Goal: Information Seeking & Learning: Learn about a topic

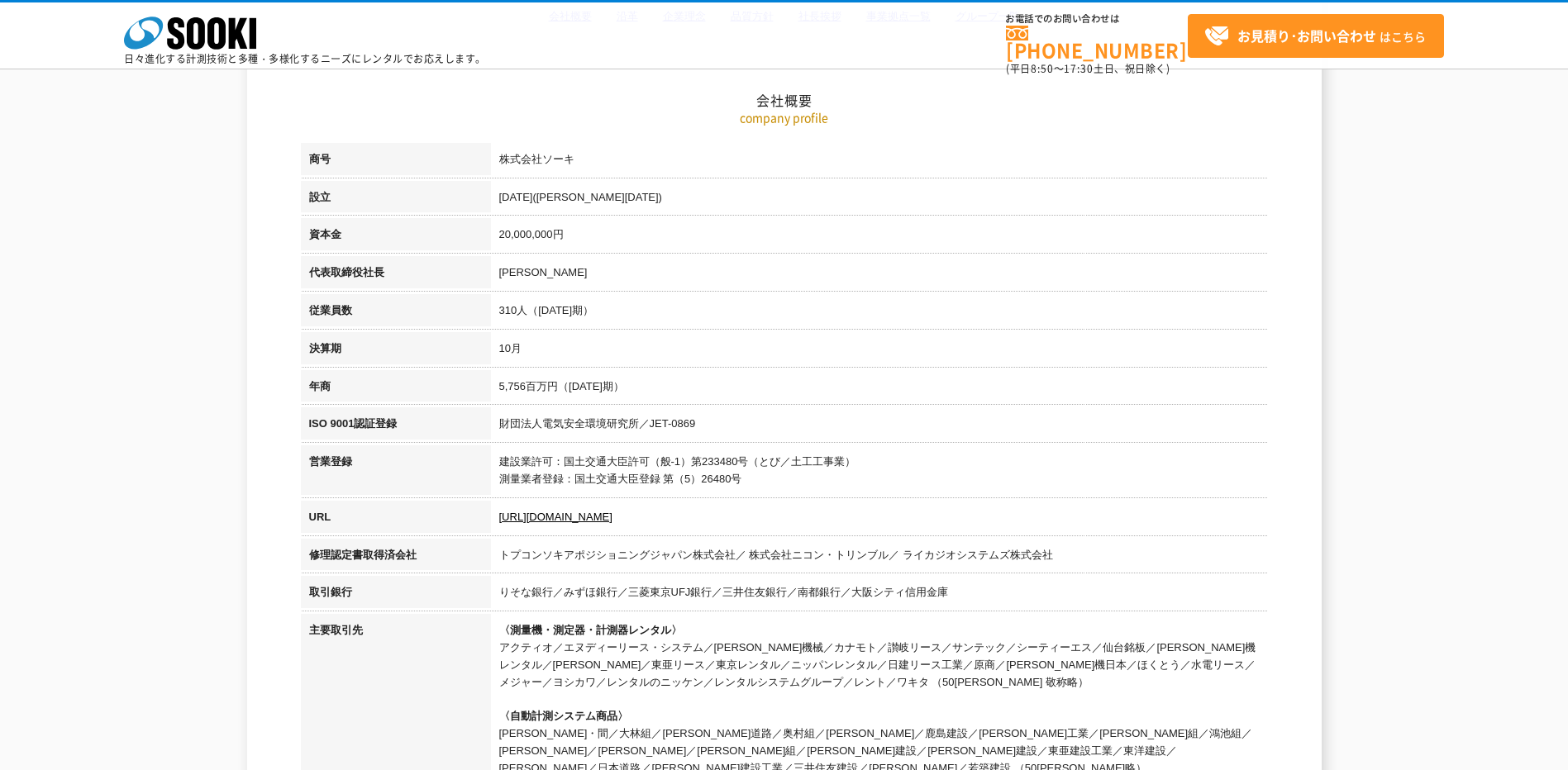
scroll to position [165, 0]
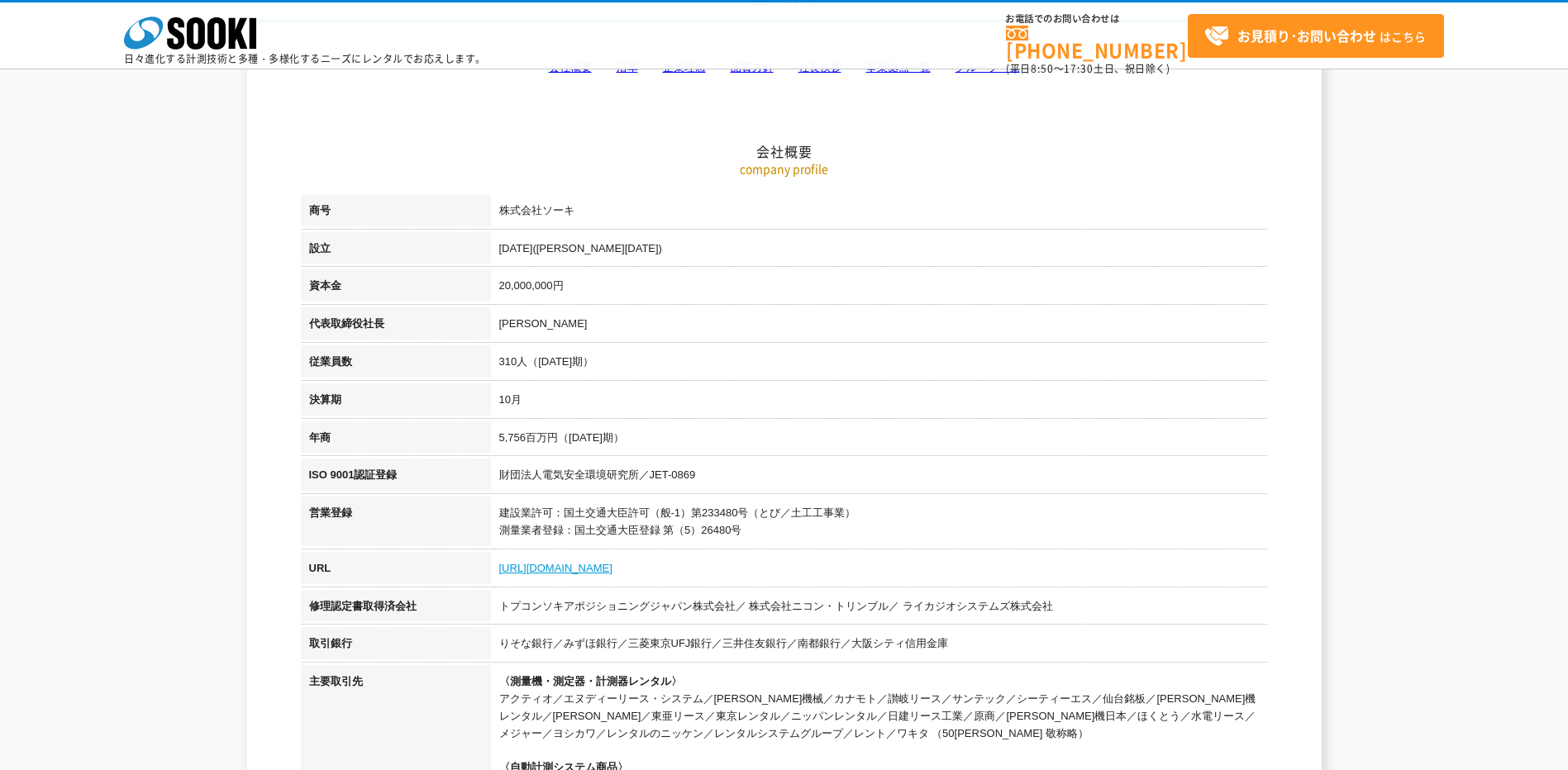
click at [542, 567] on link "[URL][DOMAIN_NAME]" at bounding box center [555, 567] width 113 height 13
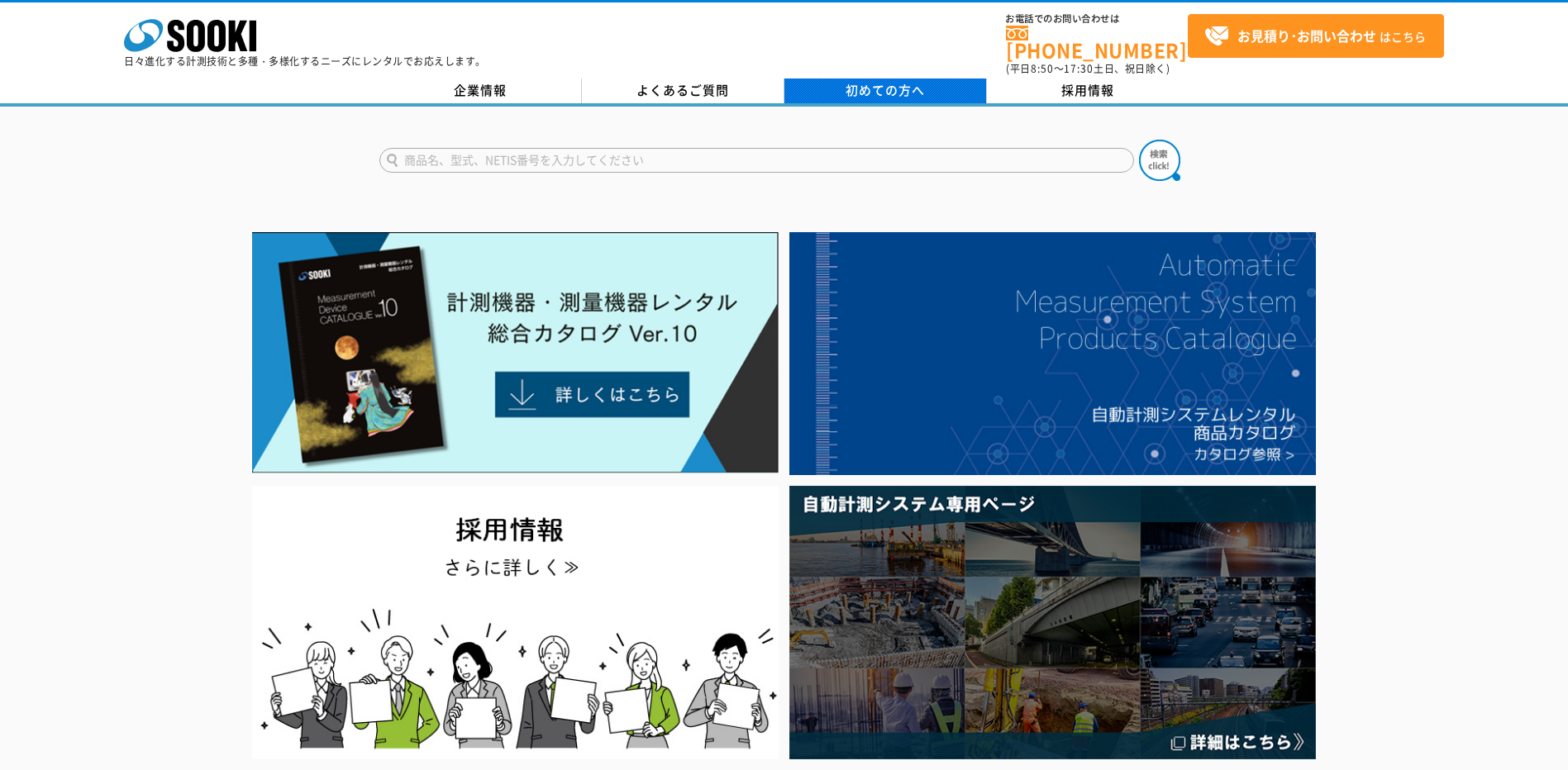
click at [847, 81] on span "初めての方へ" at bounding box center [885, 90] width 80 height 18
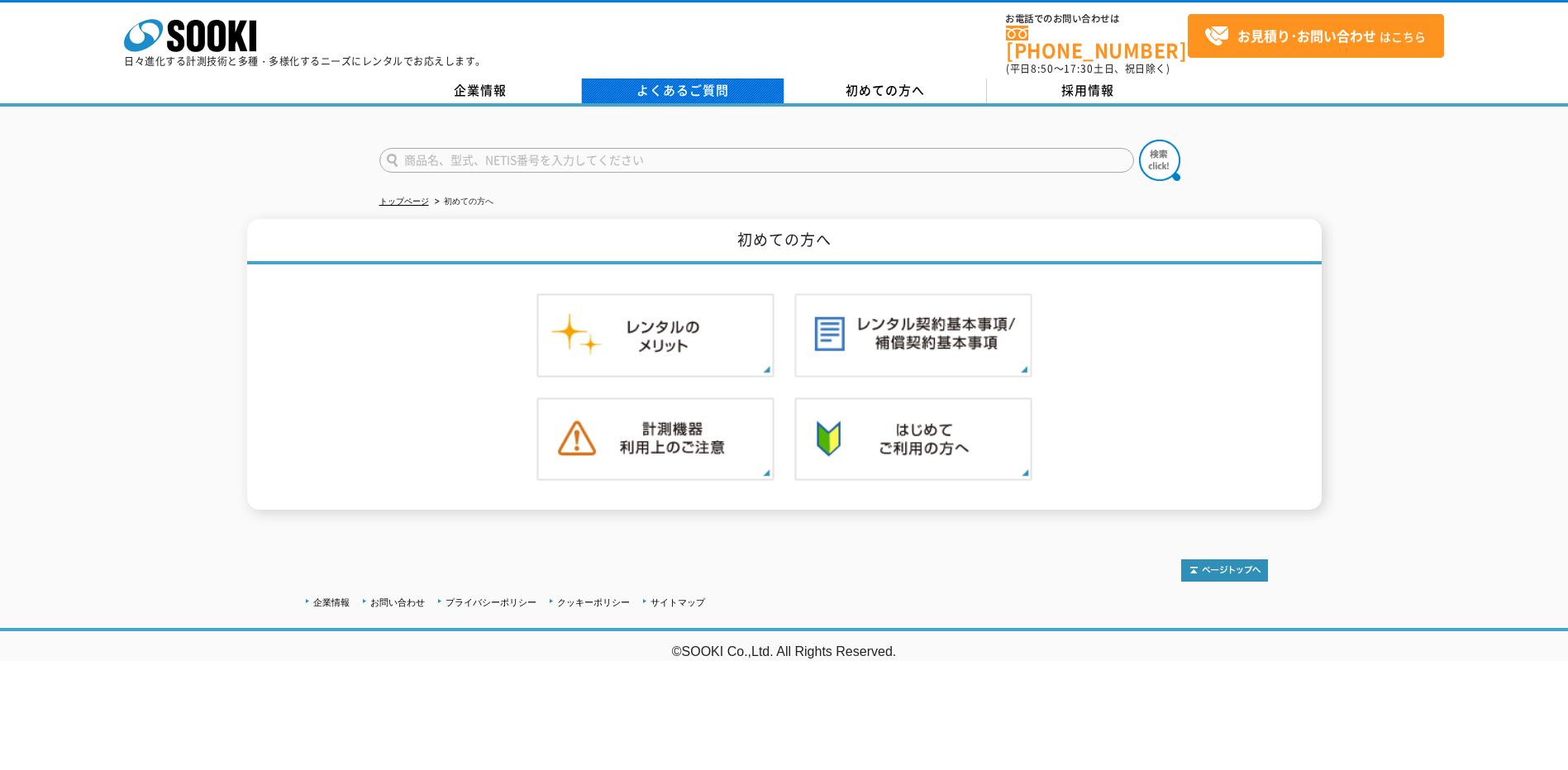
click at [648, 80] on link "よくあるご質問" at bounding box center [683, 91] width 203 height 25
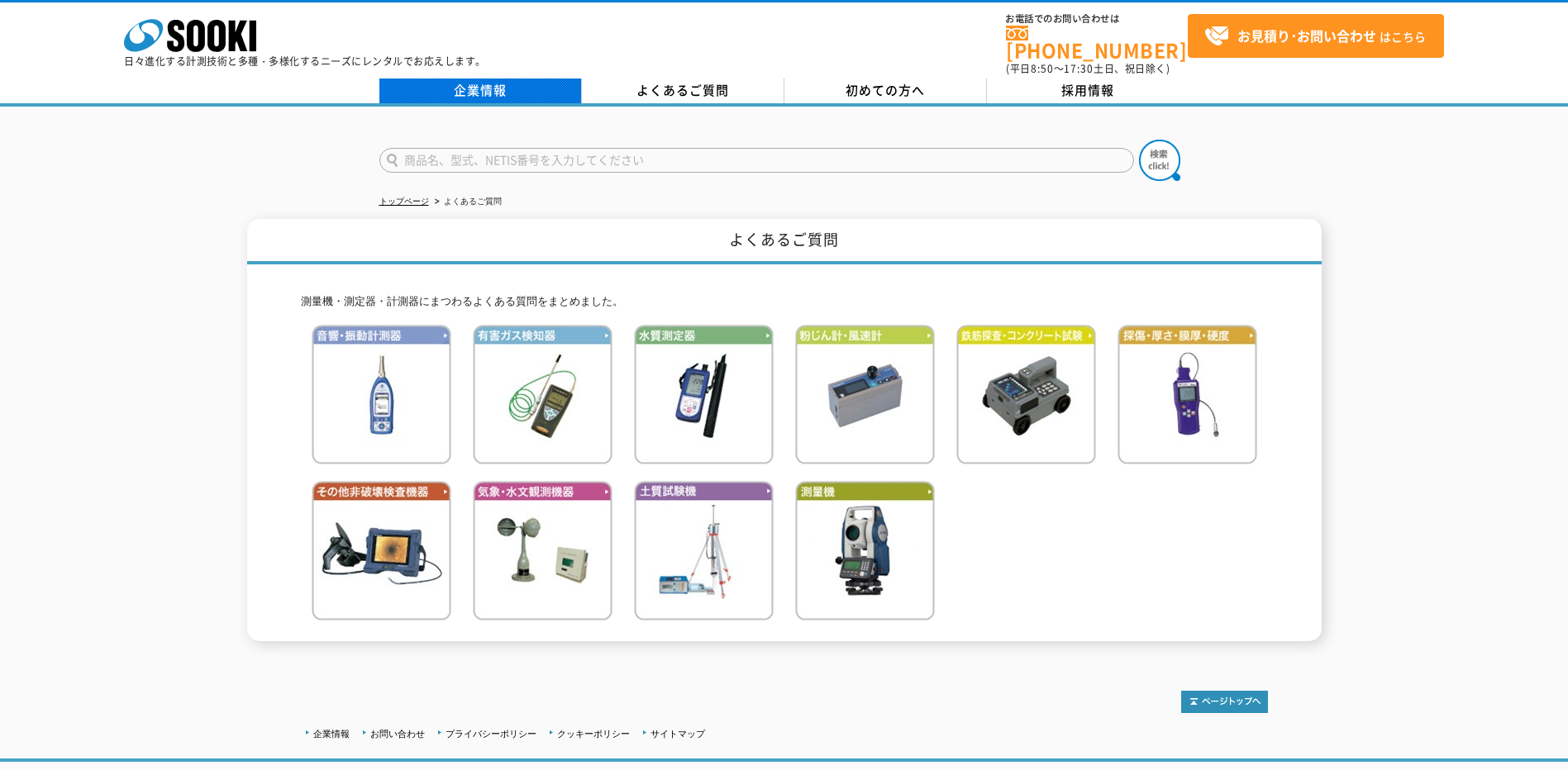
click at [499, 80] on link "企業情報" at bounding box center [481, 91] width 203 height 25
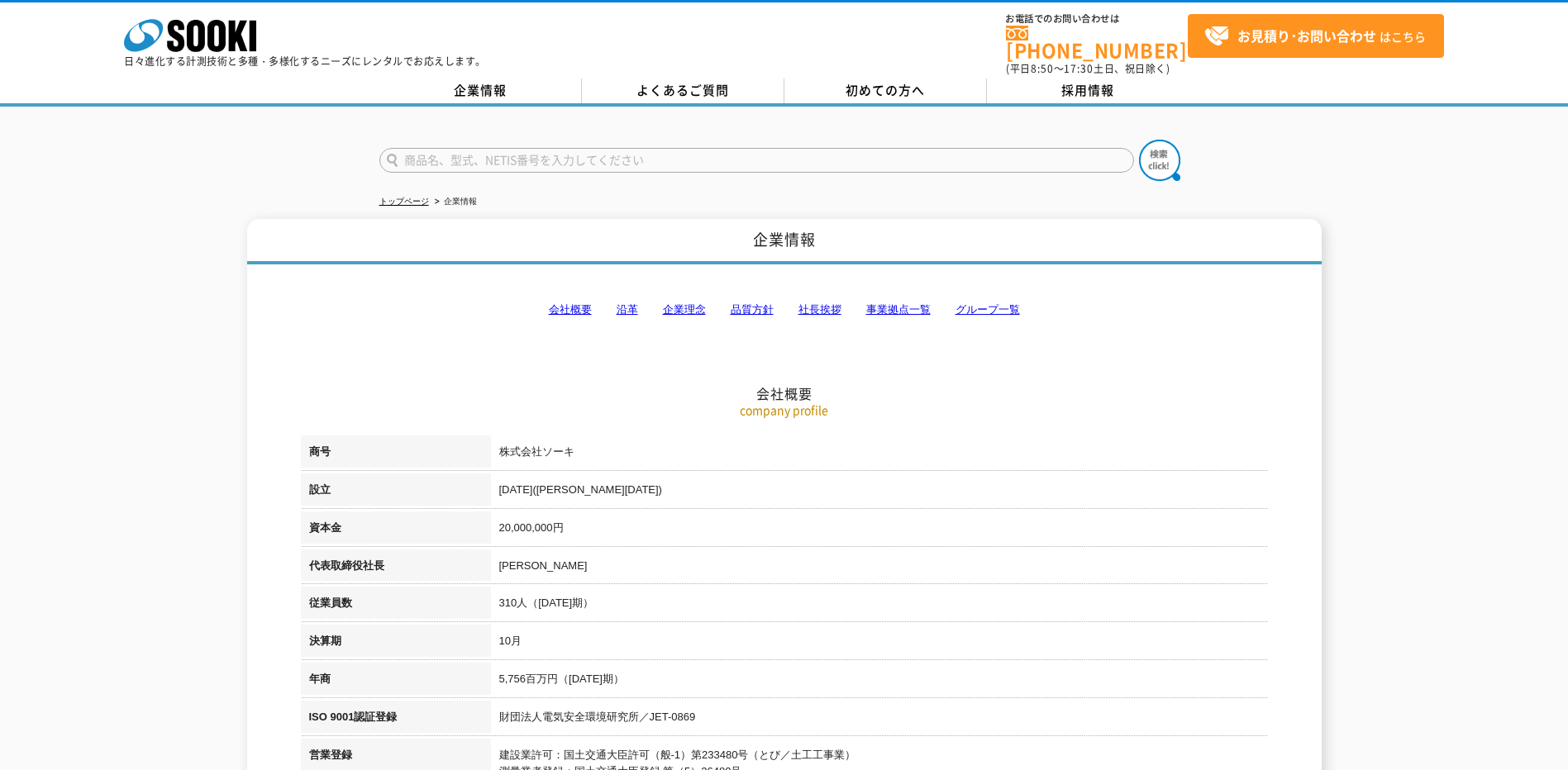
click at [815, 303] on link "社長挨拶" at bounding box center [820, 309] width 43 height 13
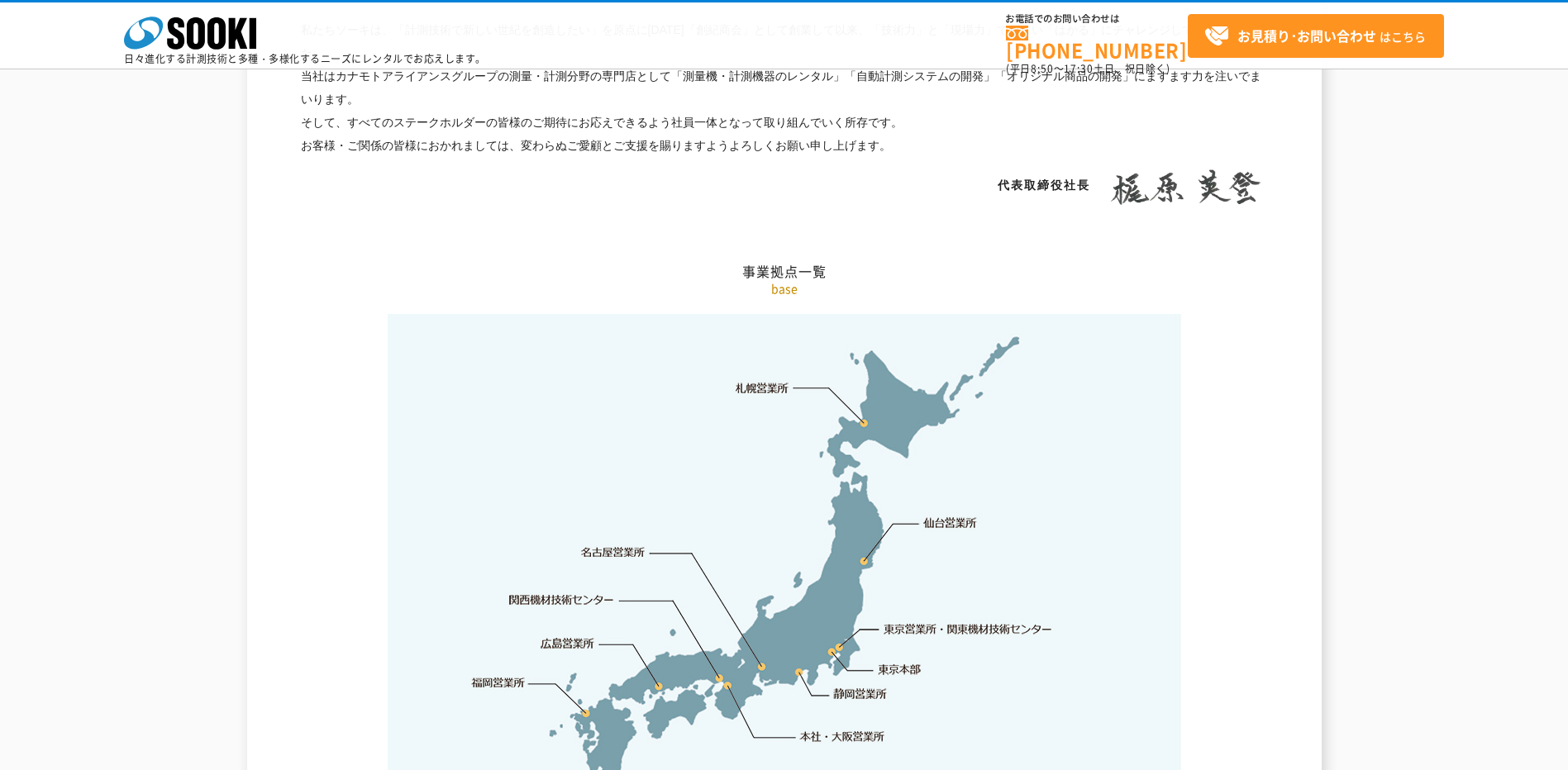
scroll to position [3271, 0]
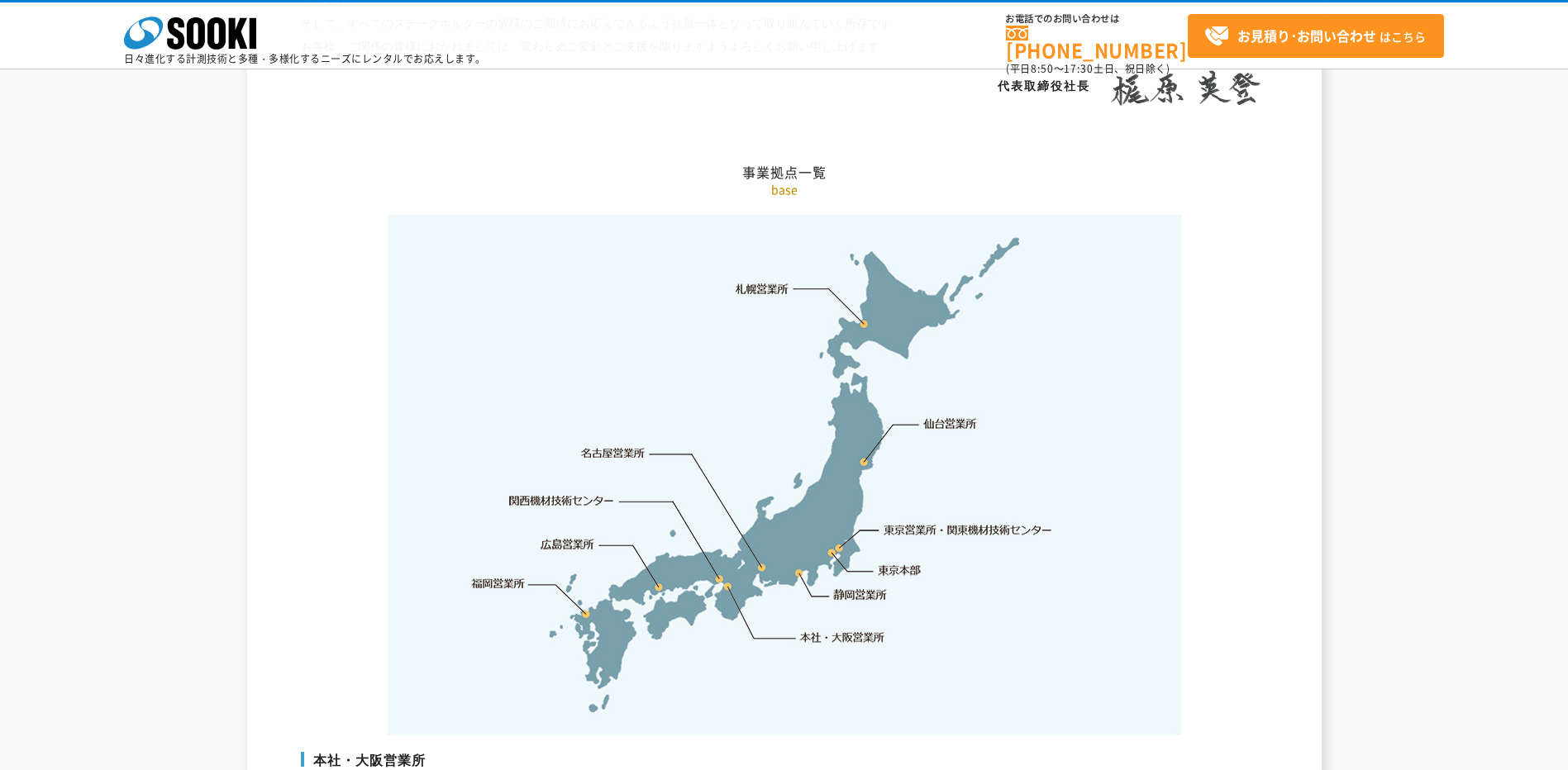
click at [560, 536] on link "広島営業所" at bounding box center [568, 544] width 54 height 17
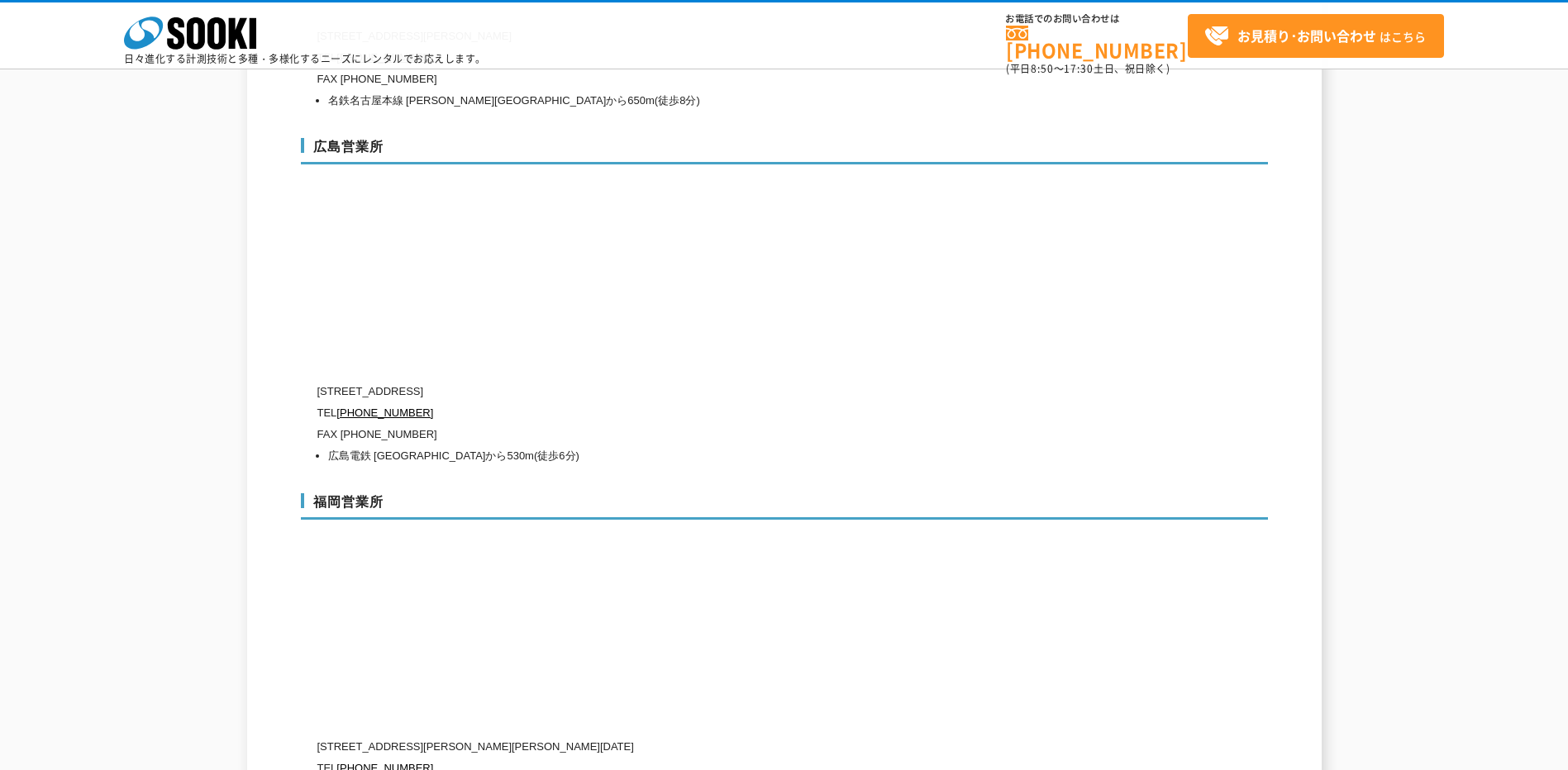
scroll to position [6228, 0]
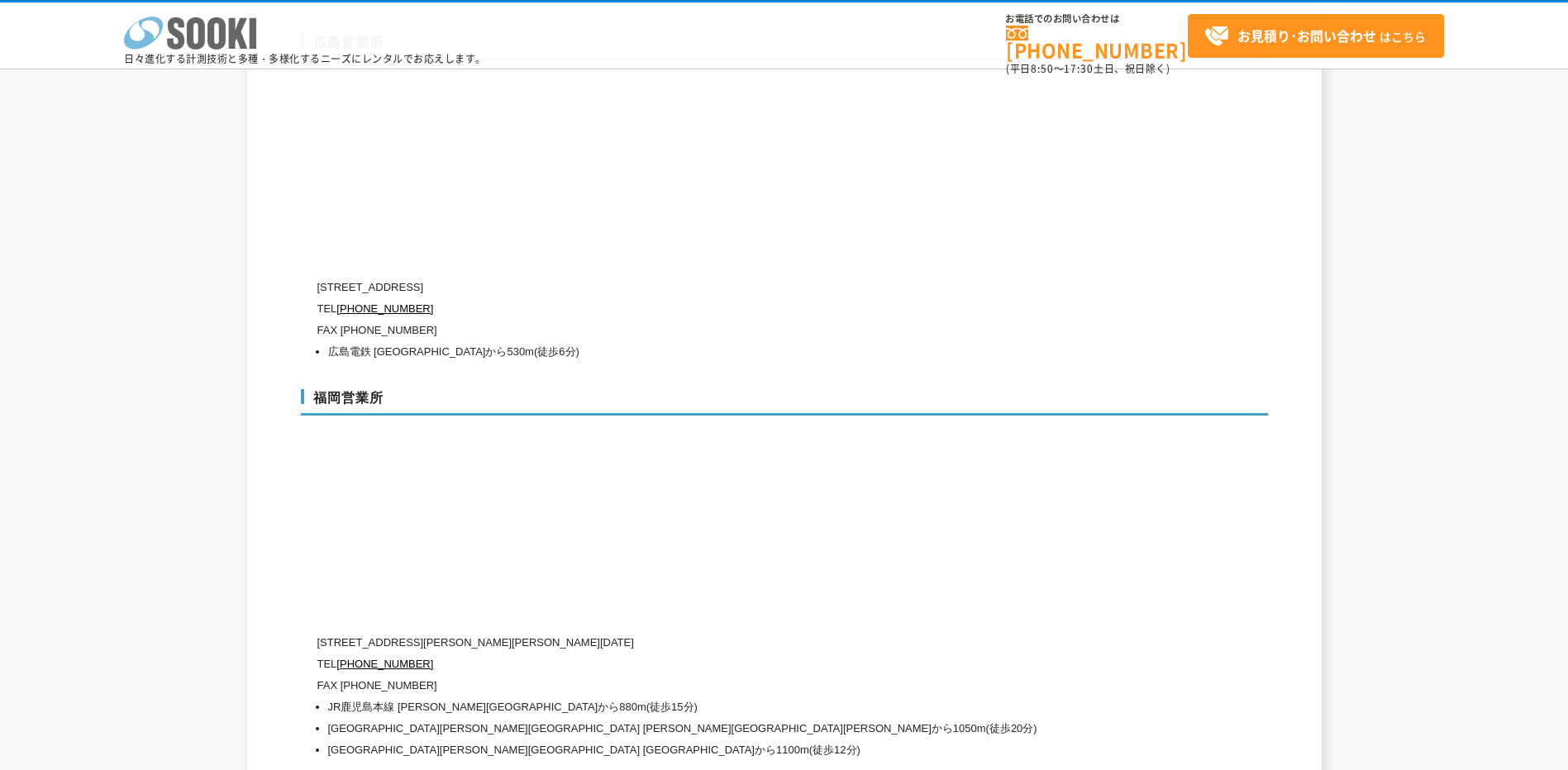
click at [204, 37] on icon at bounding box center [196, 33] width 18 height 33
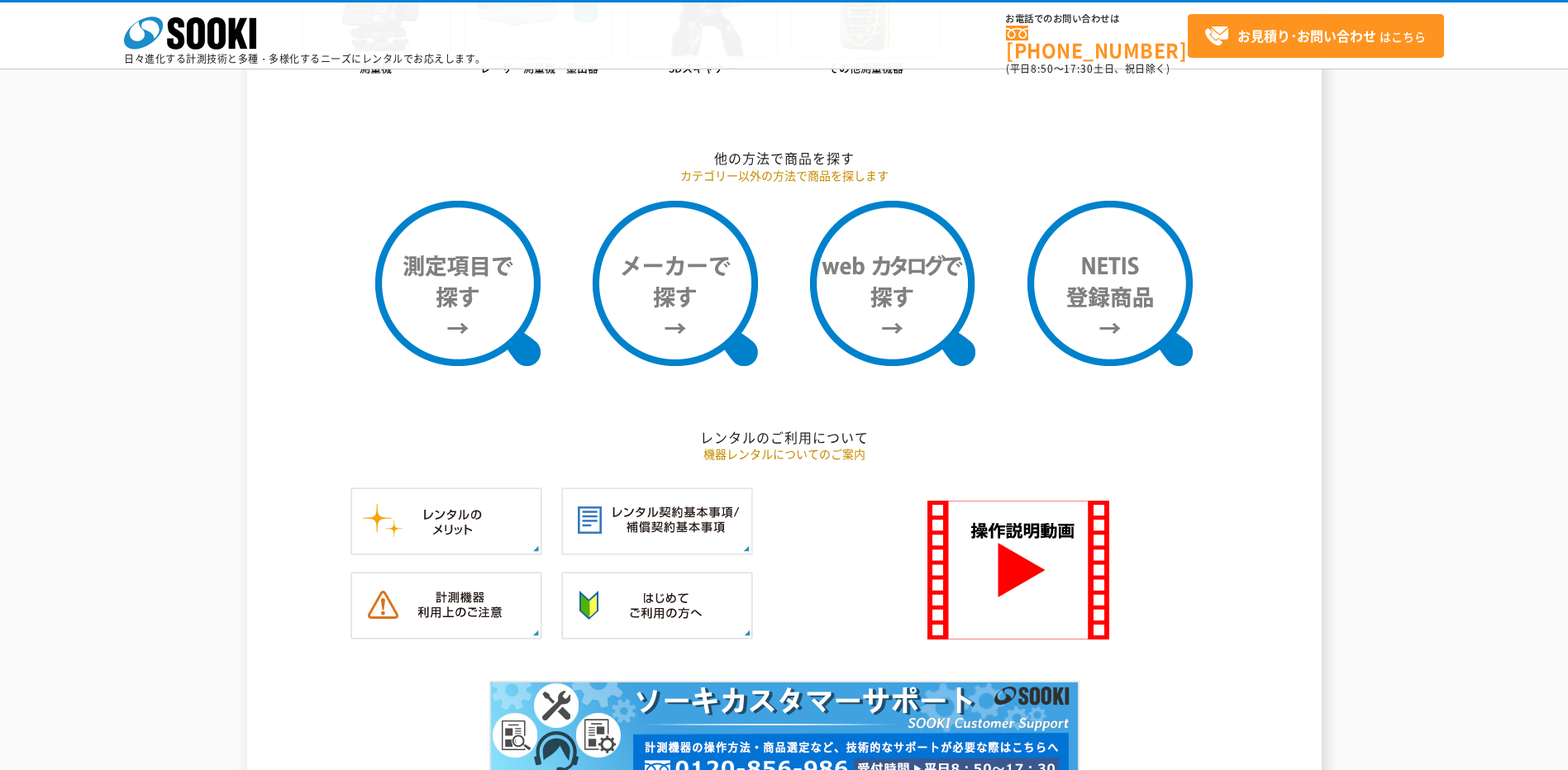
scroll to position [1322, 0]
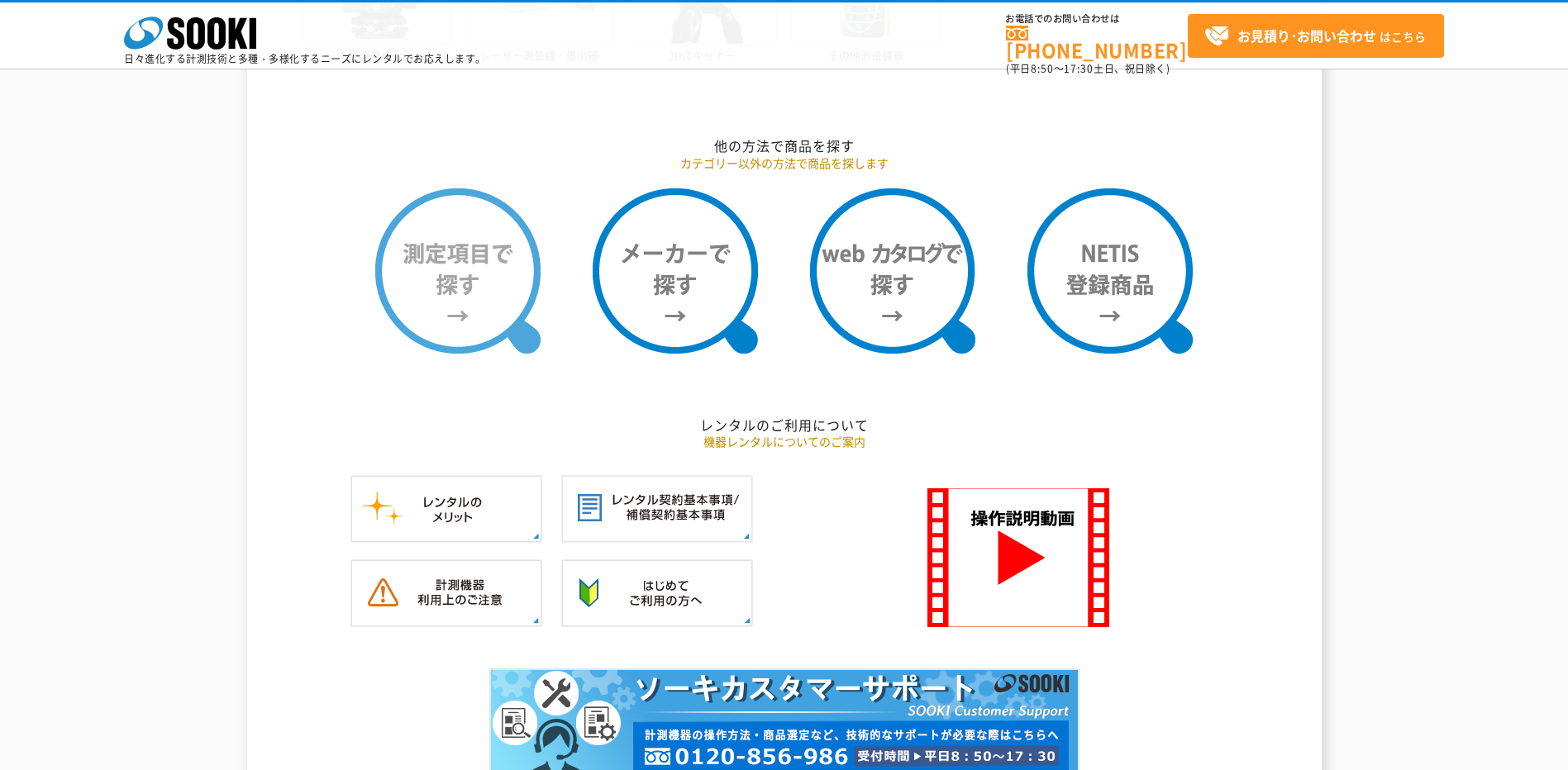
click at [465, 295] on img at bounding box center [457, 270] width 165 height 165
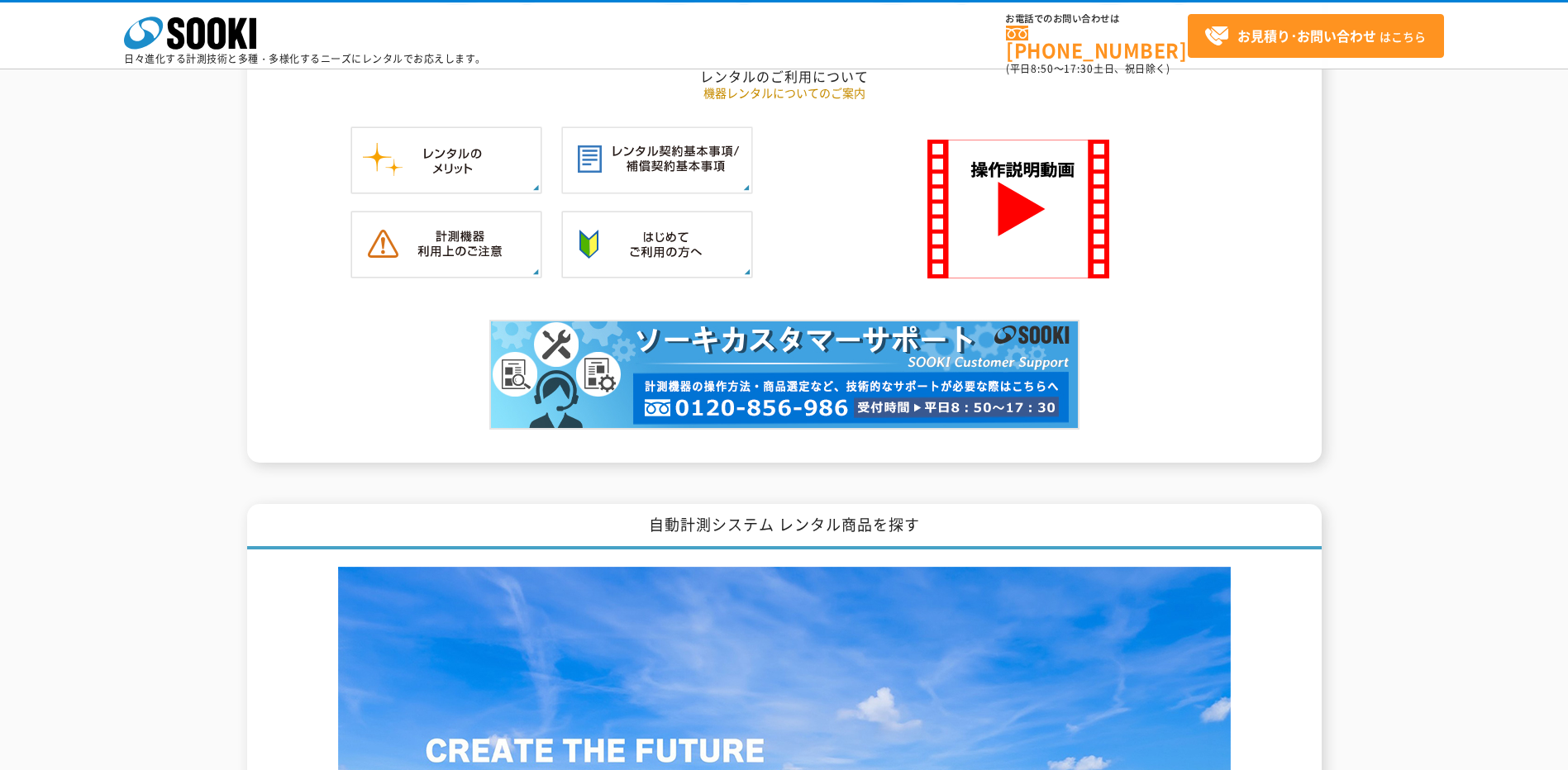
scroll to position [2066, 0]
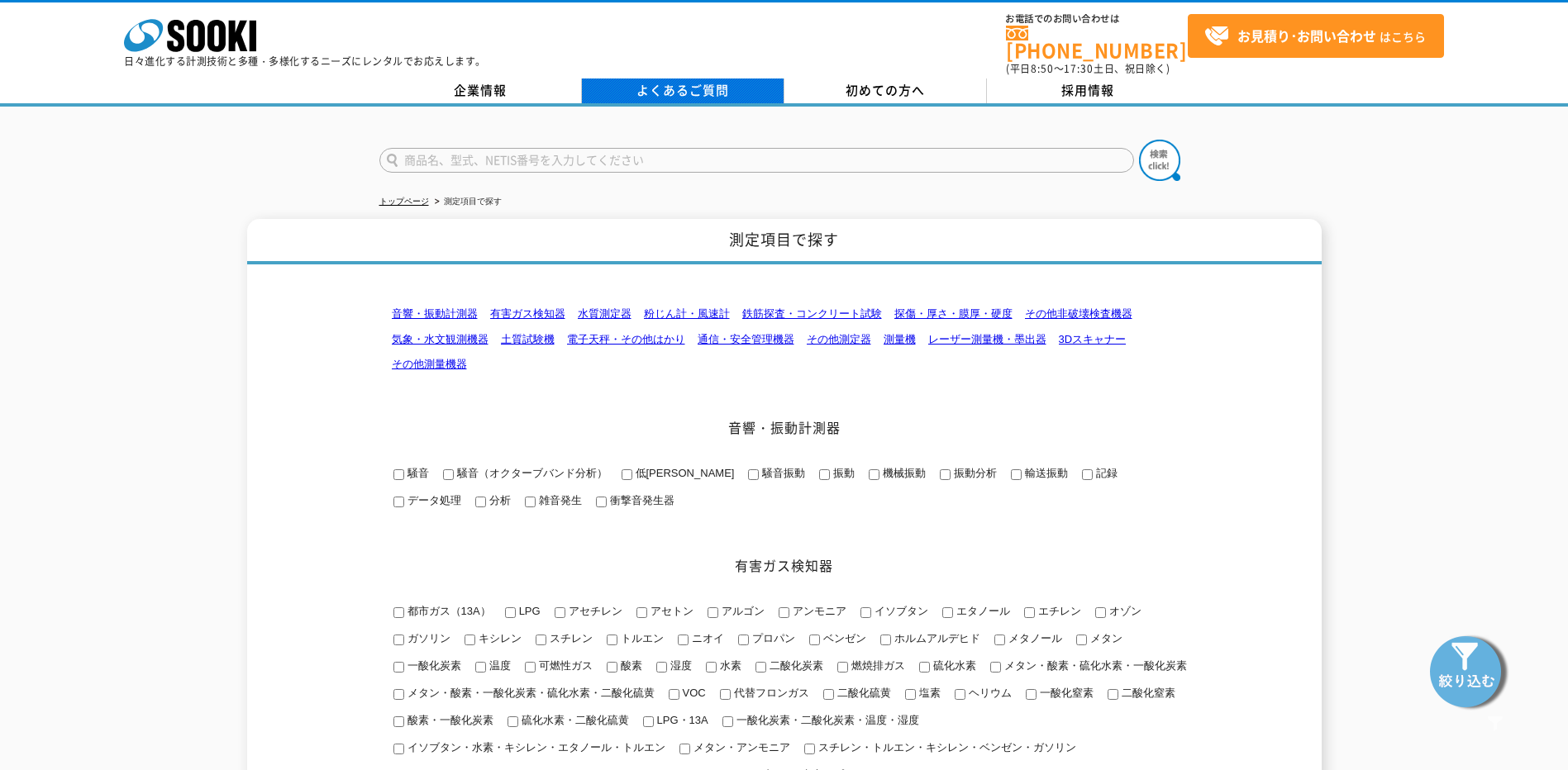
click at [678, 83] on link "よくあるご質問" at bounding box center [683, 91] width 203 height 25
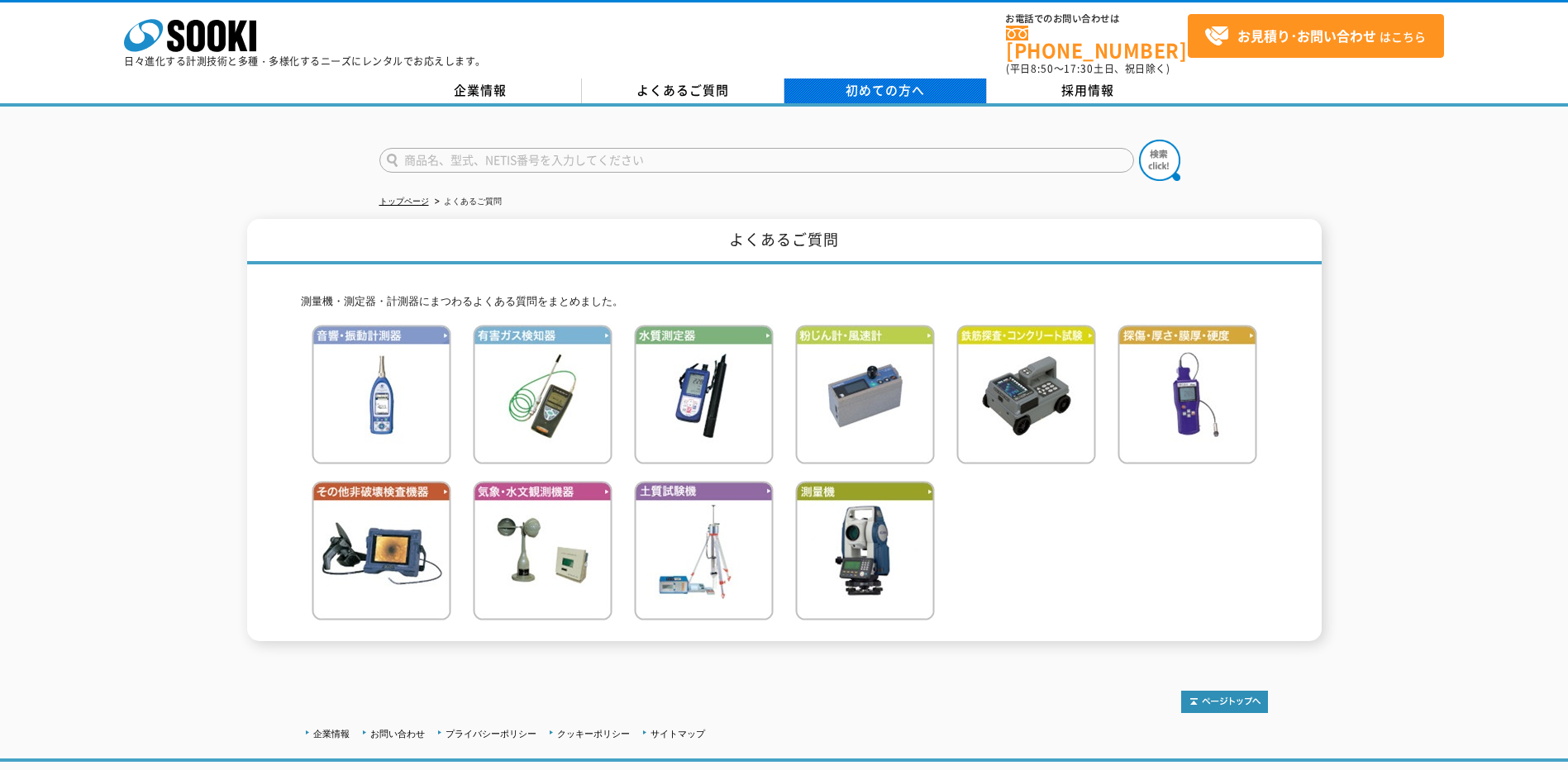
click at [859, 81] on span "初めての方へ" at bounding box center [885, 90] width 80 height 18
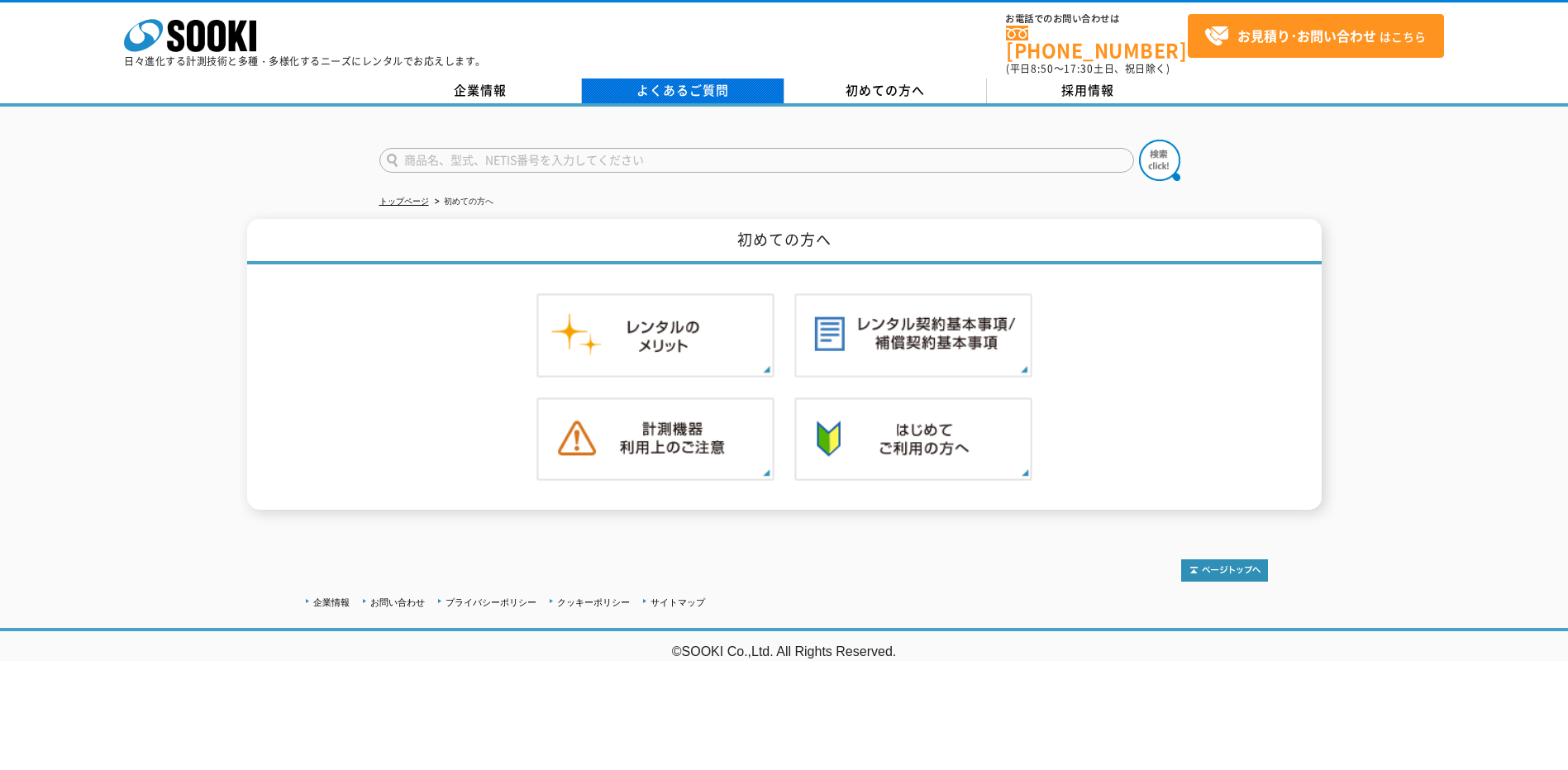
click at [645, 86] on link "よくあるご質問" at bounding box center [683, 91] width 203 height 25
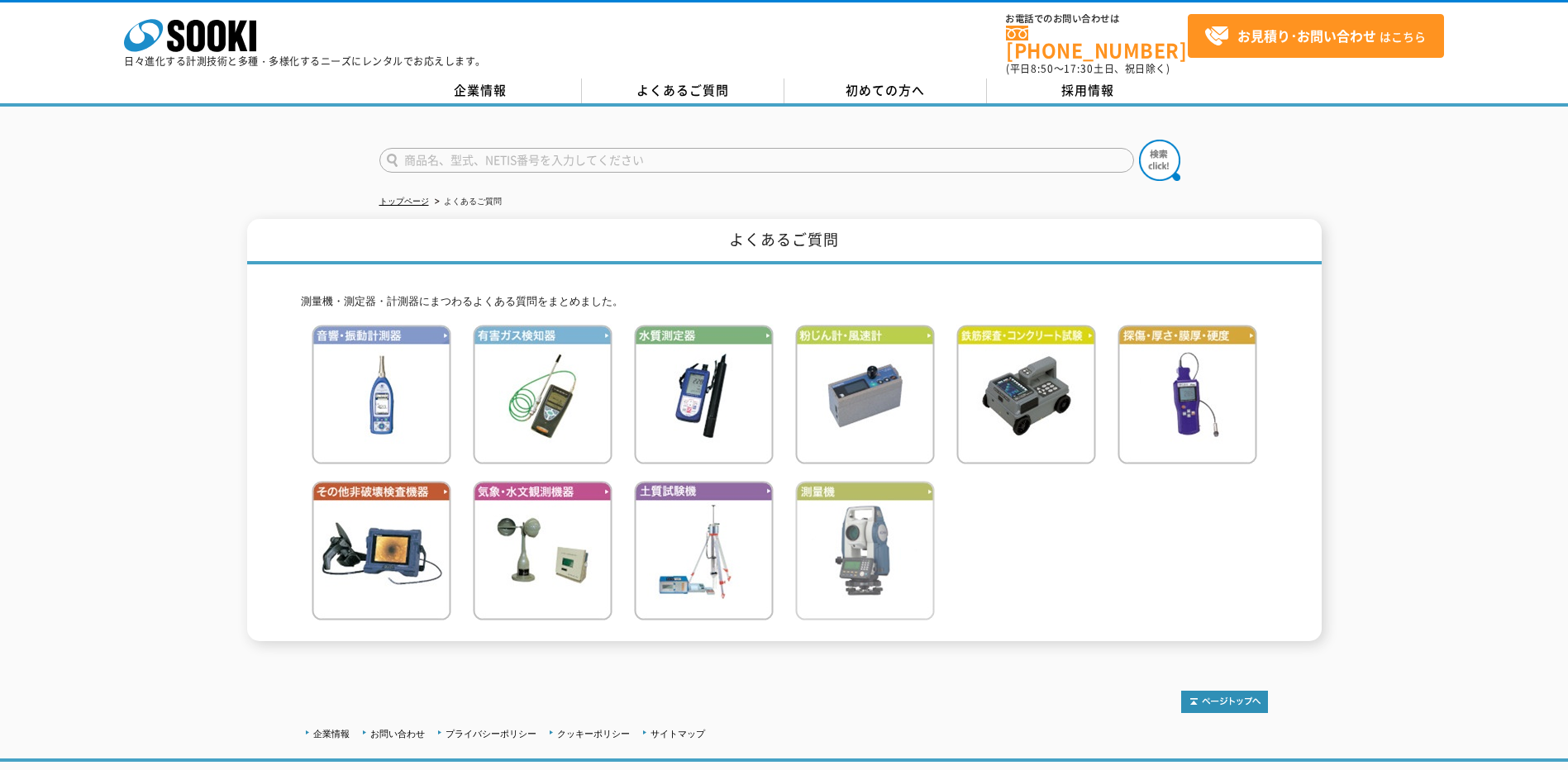
click at [846, 528] on img at bounding box center [865, 551] width 140 height 140
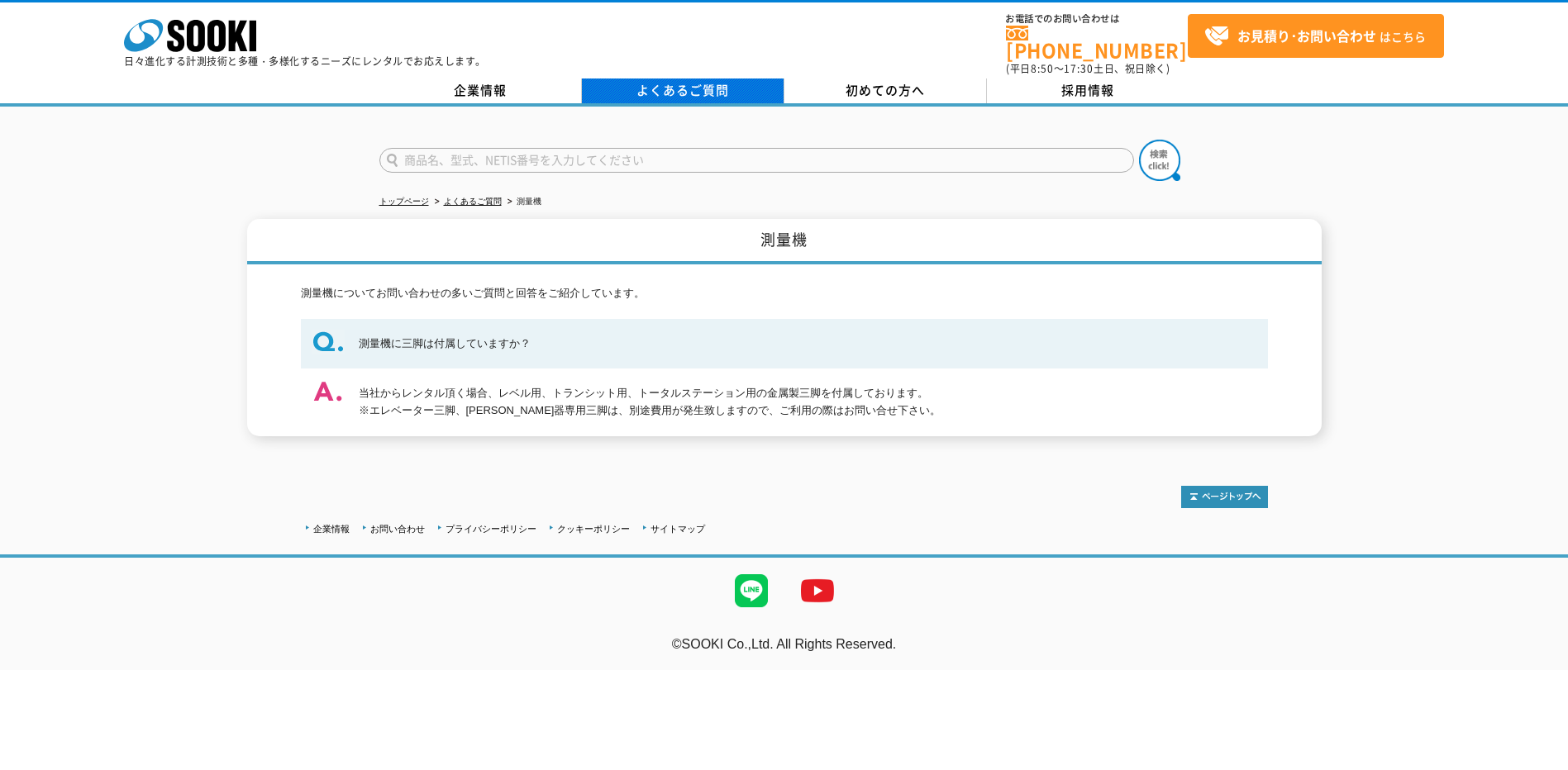
click at [642, 79] on link "よくあるご質問" at bounding box center [683, 91] width 203 height 25
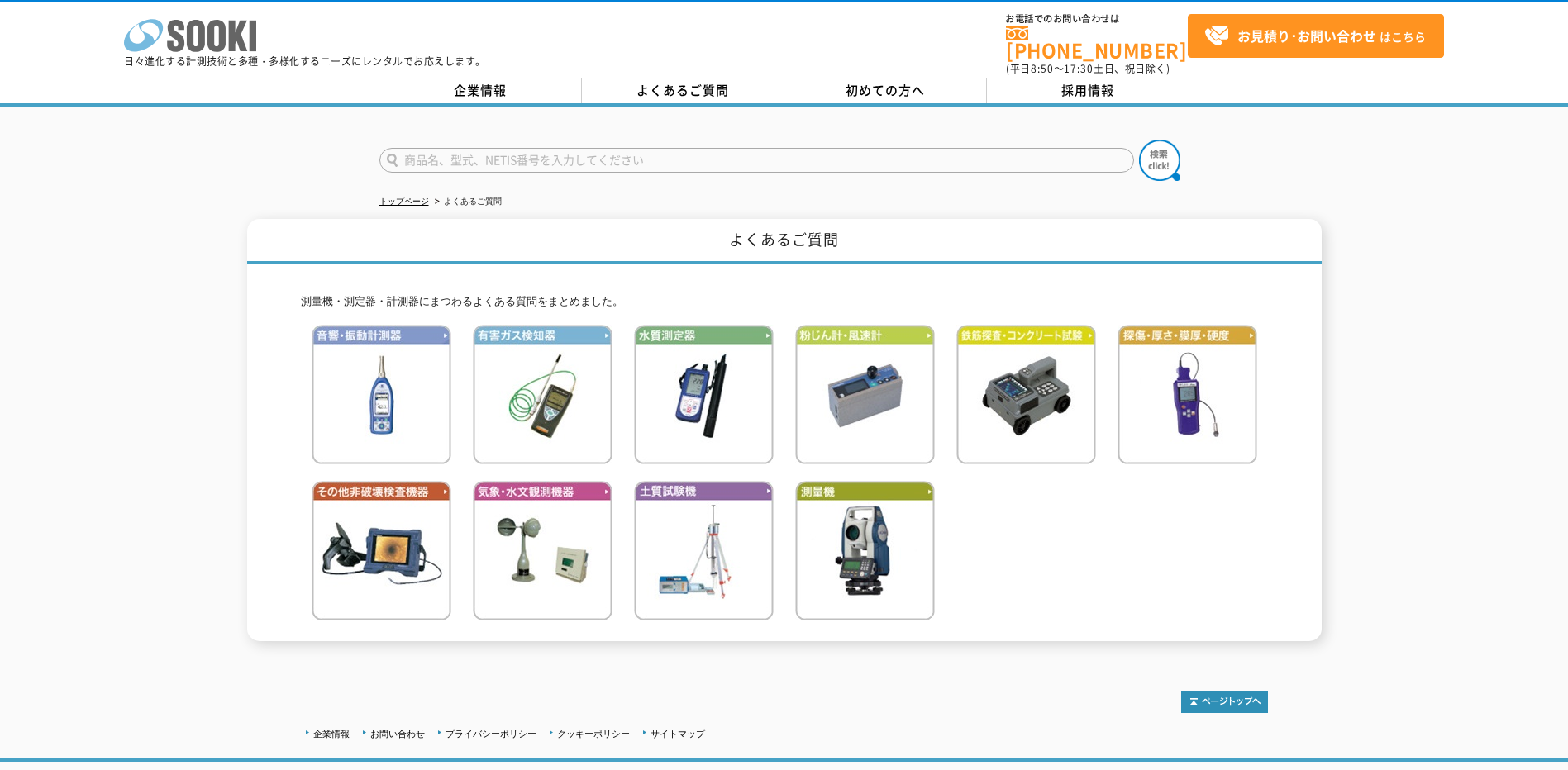
click at [215, 39] on icon "株式会社 ソーキ" at bounding box center [190, 35] width 132 height 33
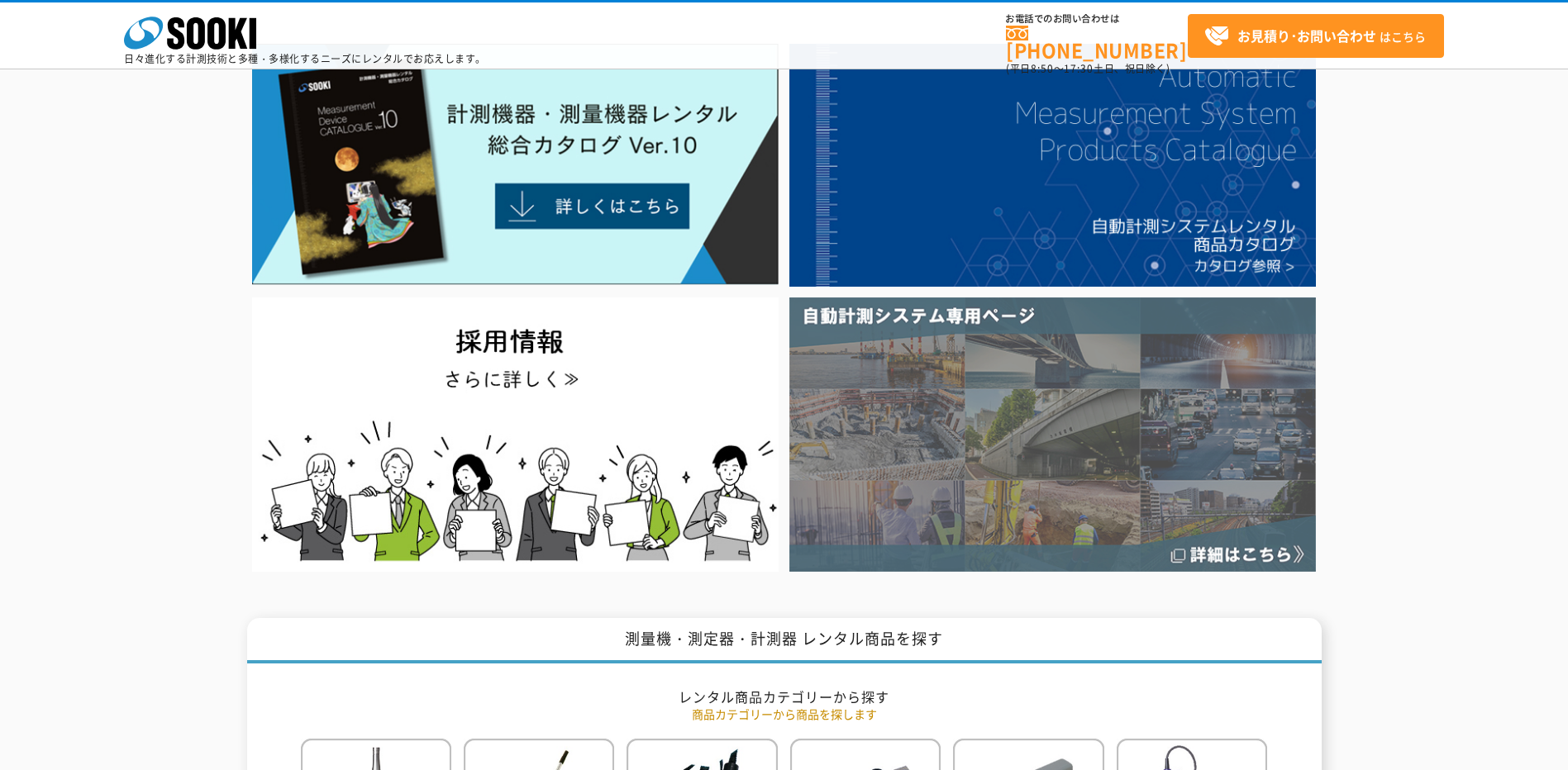
scroll to position [83, 0]
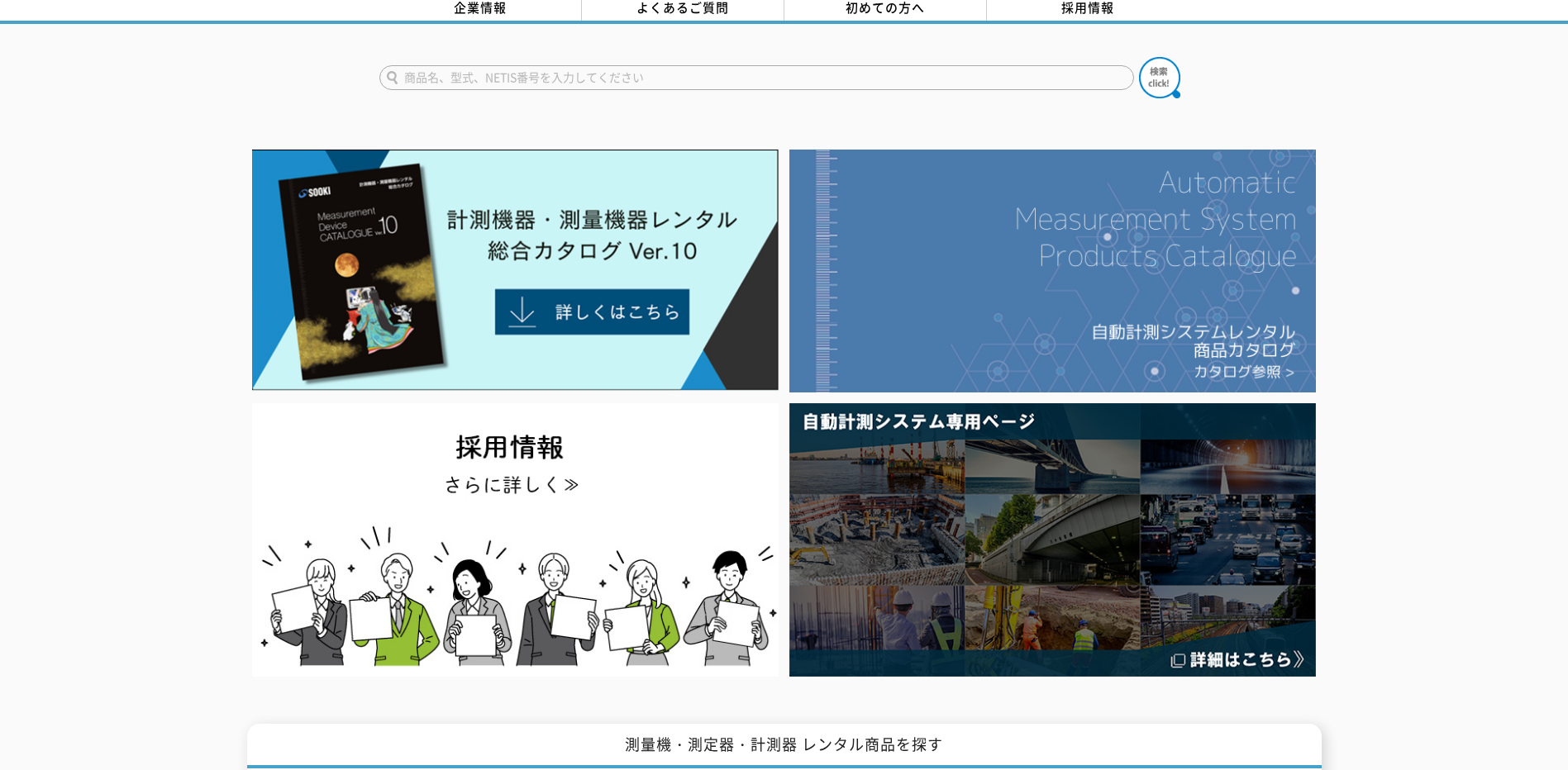
click at [1087, 307] on img at bounding box center [1052, 271] width 527 height 243
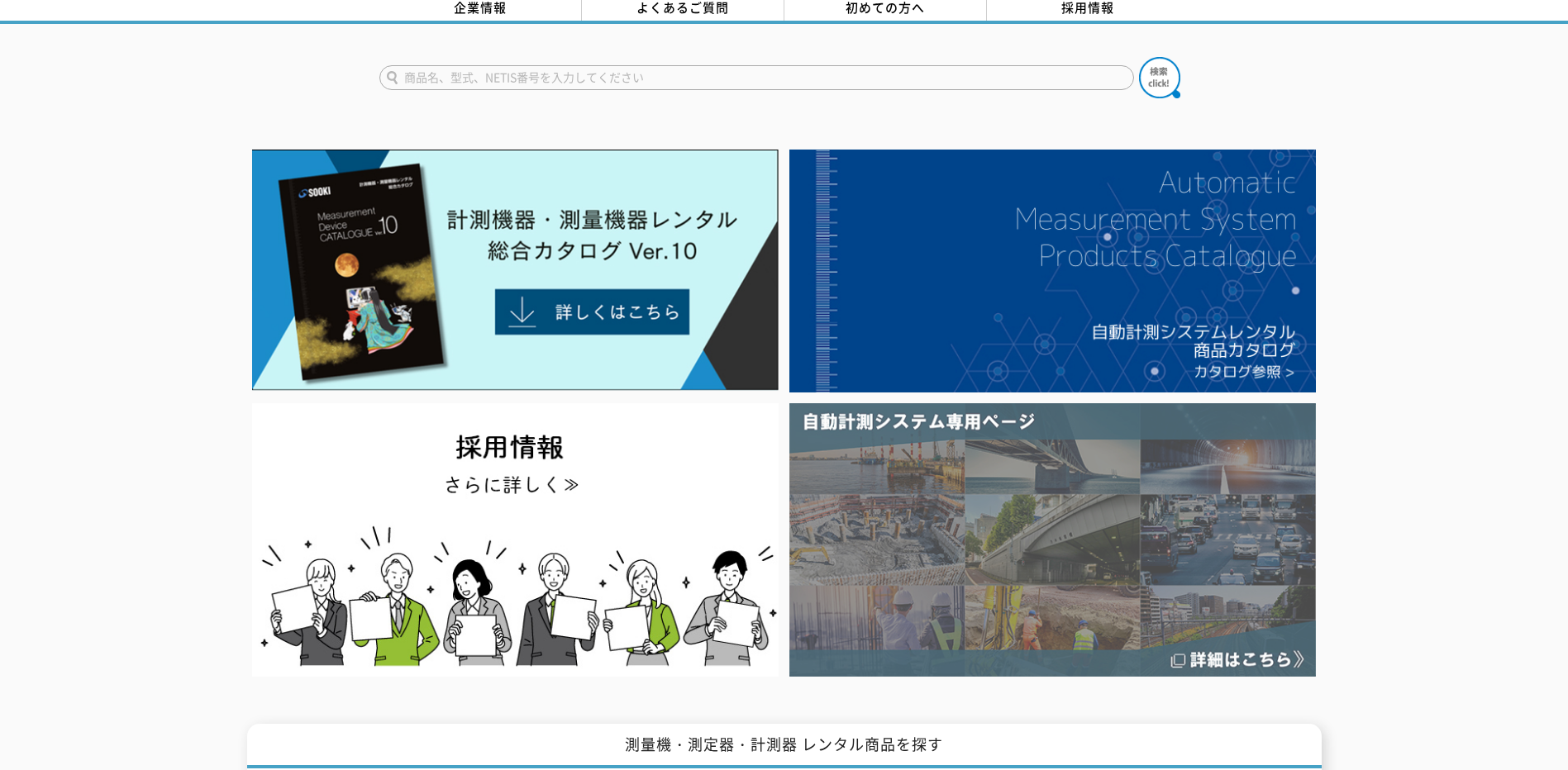
click at [927, 515] on img at bounding box center [1052, 540] width 527 height 274
